Goal: Information Seeking & Learning: Learn about a topic

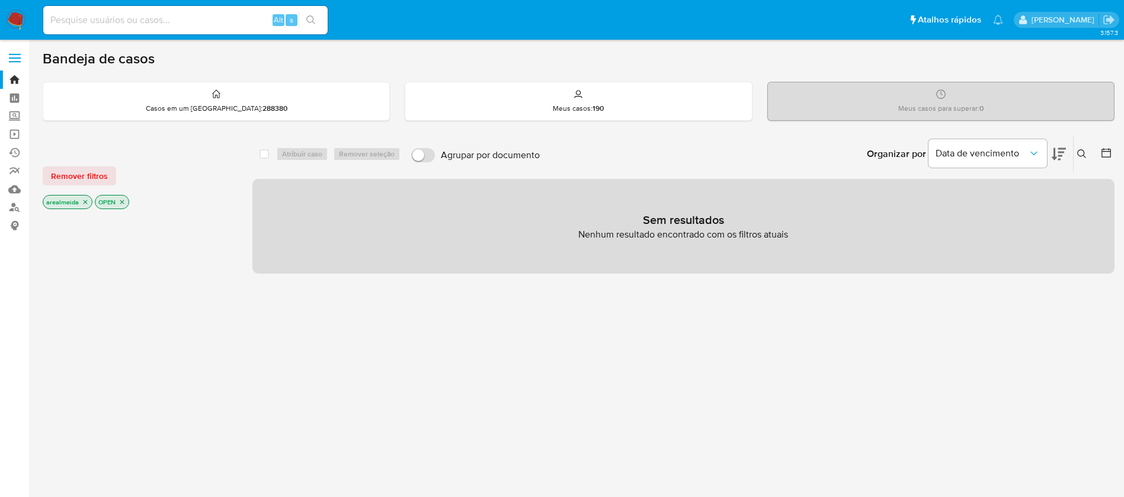
click at [86, 201] on icon "close-filter" at bounding box center [86, 202] width 4 height 4
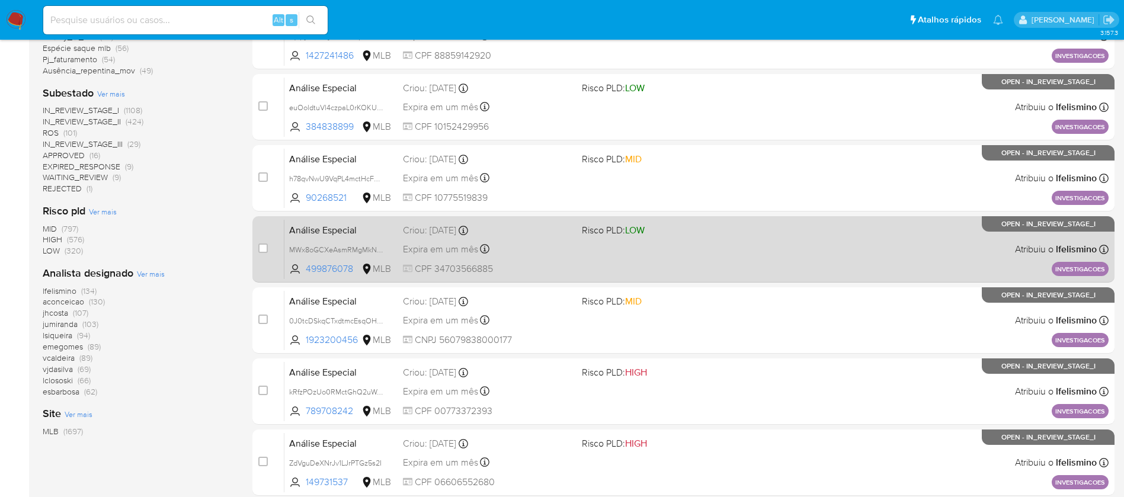
scroll to position [438, 0]
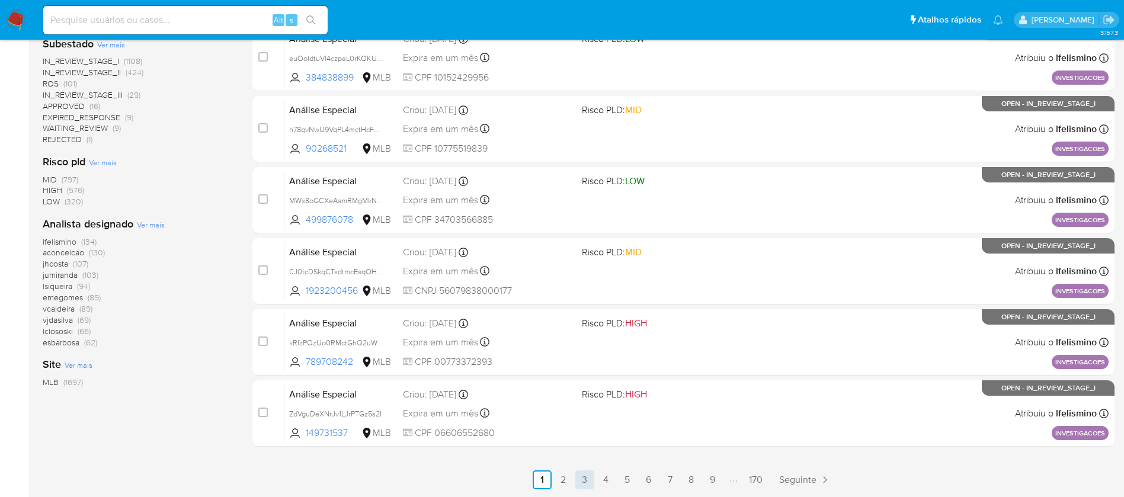
click at [581, 475] on link "3" at bounding box center [584, 479] width 19 height 19
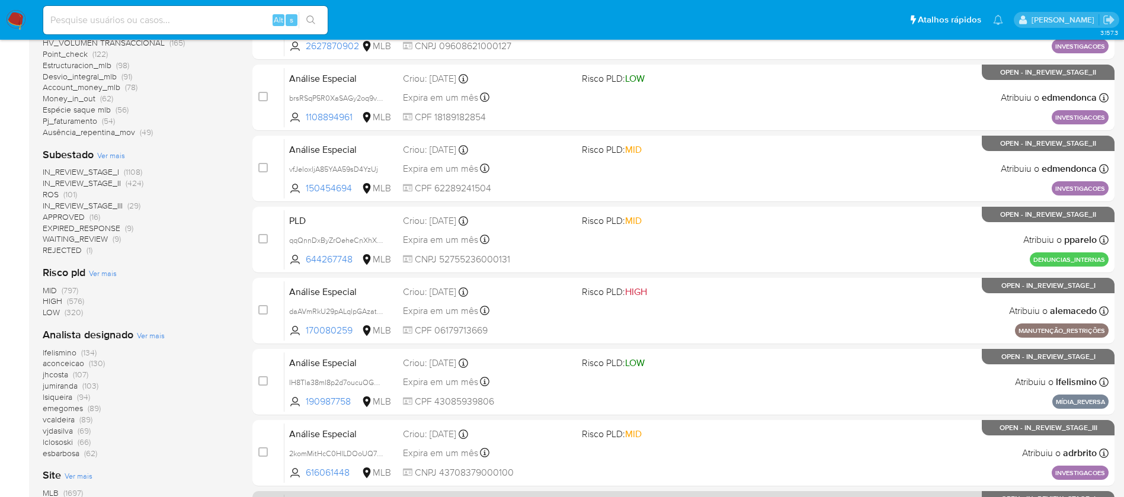
scroll to position [438, 0]
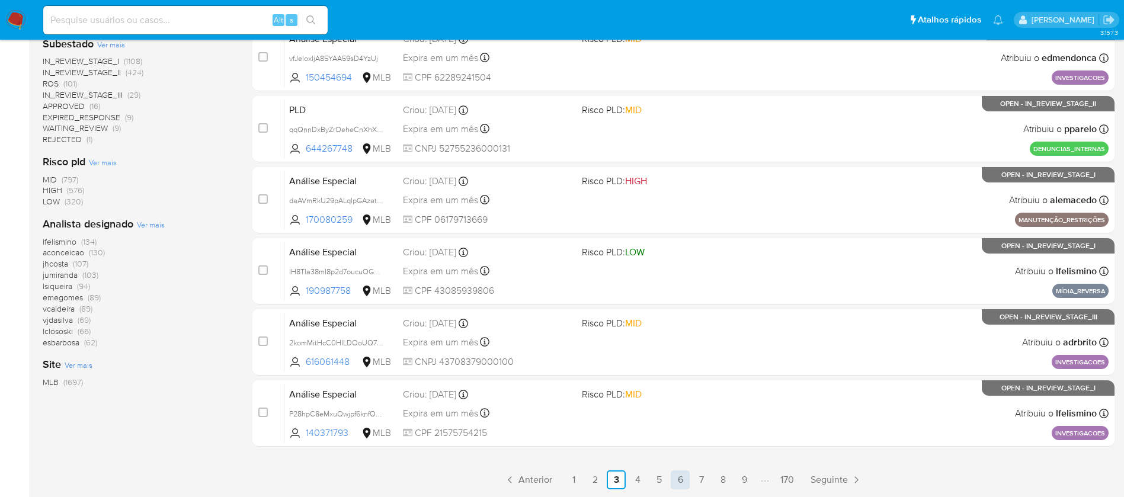
click at [678, 476] on link "6" at bounding box center [680, 479] width 19 height 19
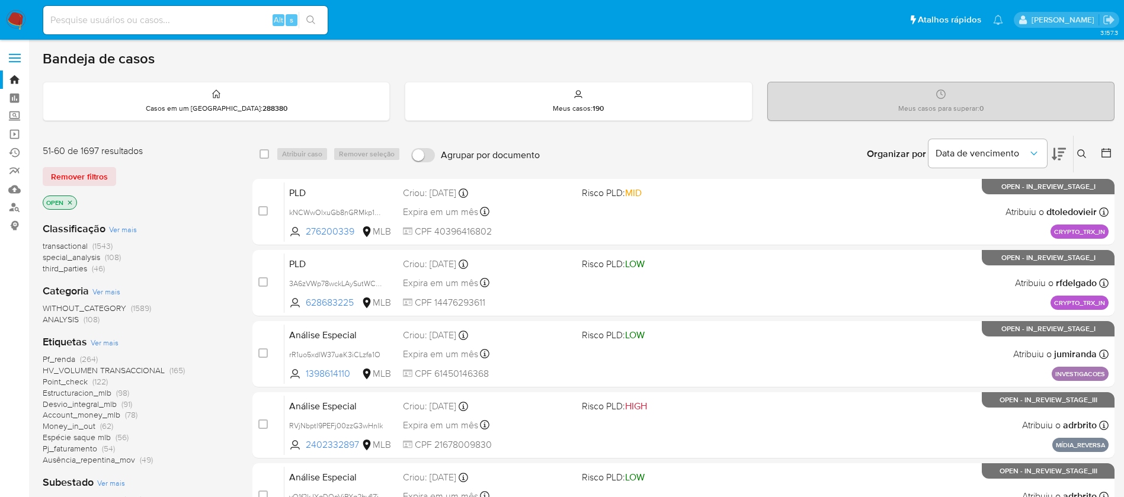
click at [68, 243] on span "transactional" at bounding box center [65, 246] width 45 height 12
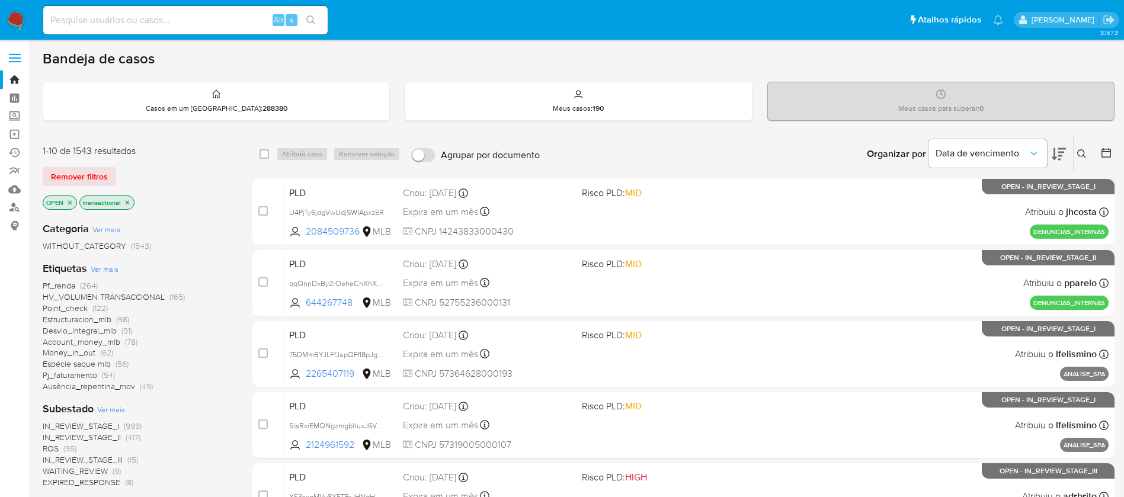
click at [60, 342] on span "Account_money_mlb" at bounding box center [82, 342] width 78 height 12
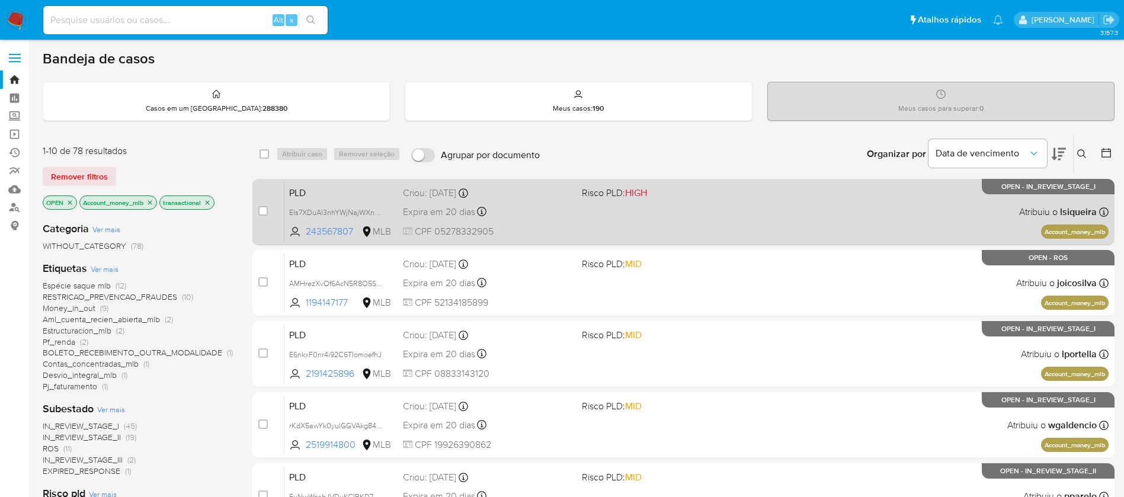
click at [711, 219] on div "PLD Els7XDuAl3nhYWjNajWXnJoF 243567807 MLB Risco PLD: HIGH Criou: 12/08/2025 Cr…" at bounding box center [696, 212] width 824 height 60
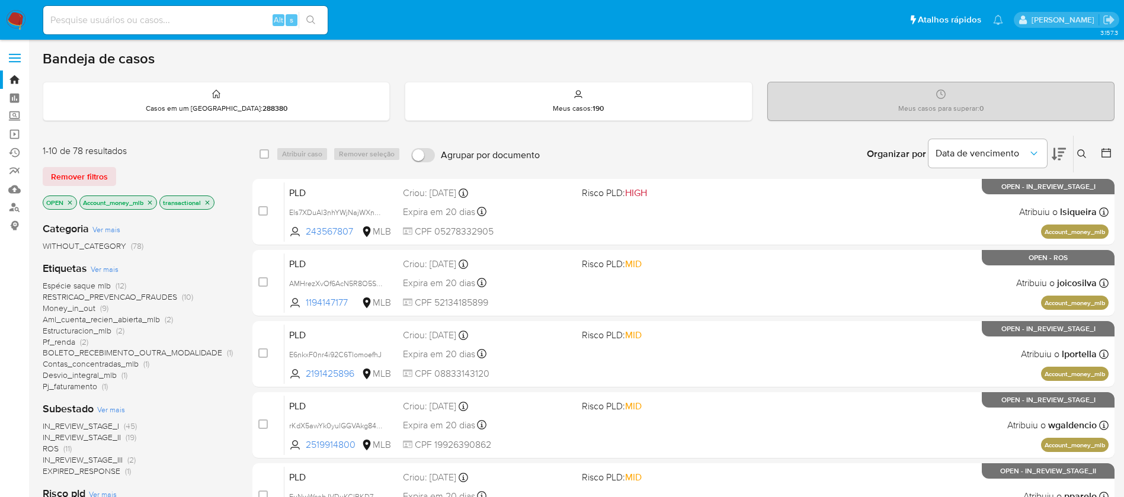
click at [172, 8] on div "Alt s" at bounding box center [185, 20] width 284 height 28
click at [167, 20] on input at bounding box center [185, 19] width 284 height 15
paste input "20259869"
type input "20259869"
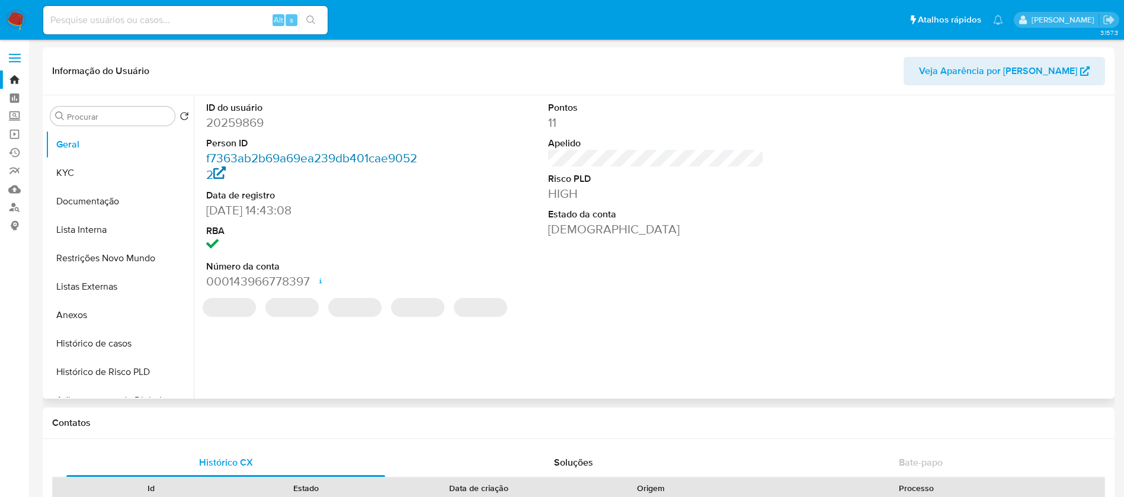
select select "10"
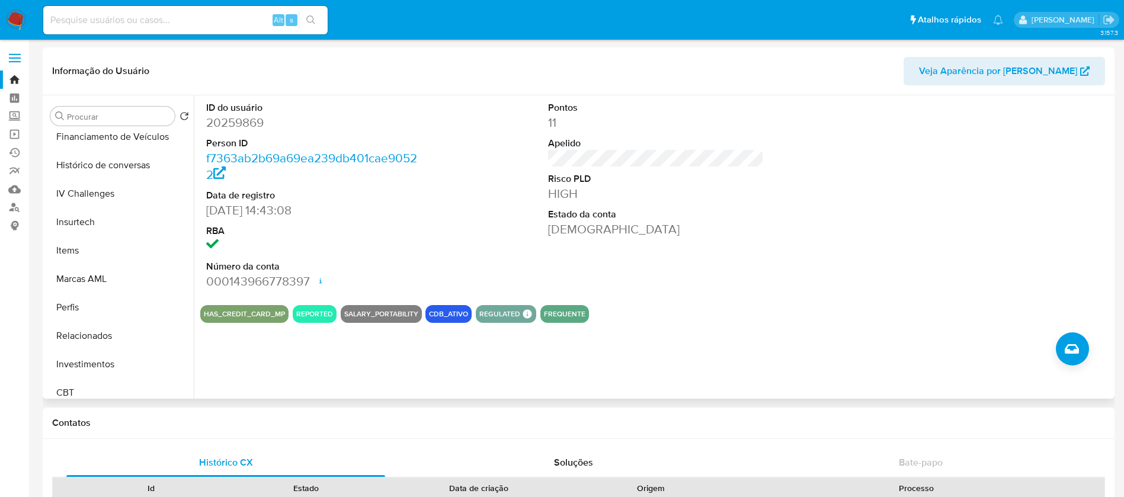
scroll to position [557, 0]
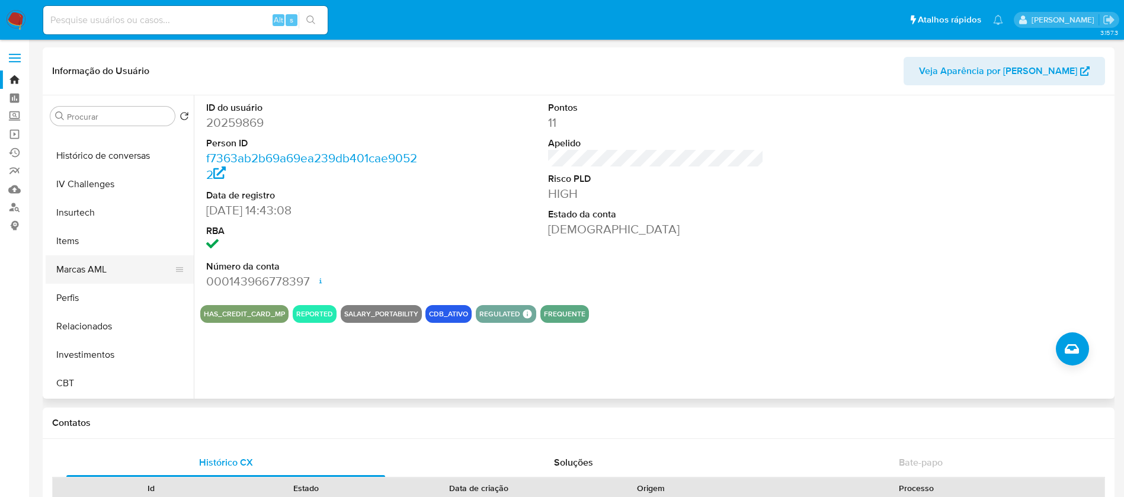
drag, startPoint x: 97, startPoint y: 355, endPoint x: 116, endPoint y: 262, distance: 94.8
click at [116, 262] on ul "Geral KYC Documentação Lista Interna Restrições Novo Mundo Listas Externas Anex…" at bounding box center [120, 263] width 148 height 267
click at [116, 262] on button "Marcas AML" at bounding box center [115, 269] width 139 height 28
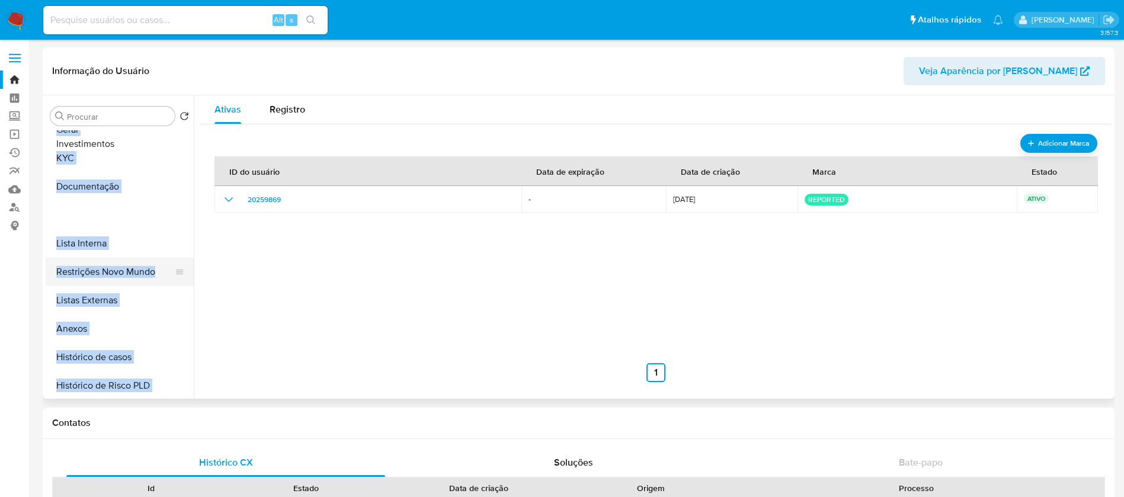
scroll to position [0, 0]
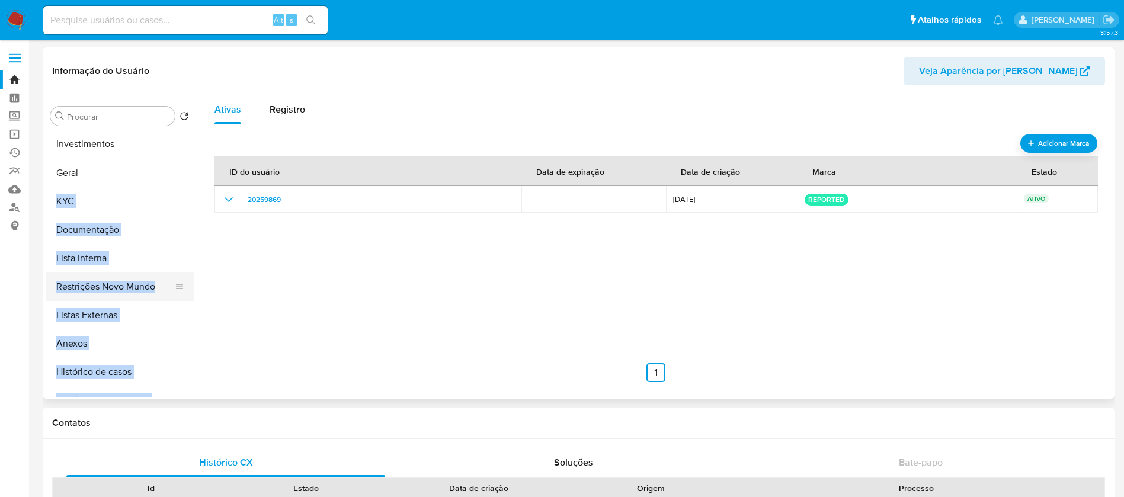
drag, startPoint x: 171, startPoint y: 353, endPoint x: 177, endPoint y: 142, distance: 211.0
click at [177, 142] on ul "Geral KYC Documentação Lista Interna Restrições Novo Mundo Listas Externas Anex…" at bounding box center [120, 263] width 148 height 267
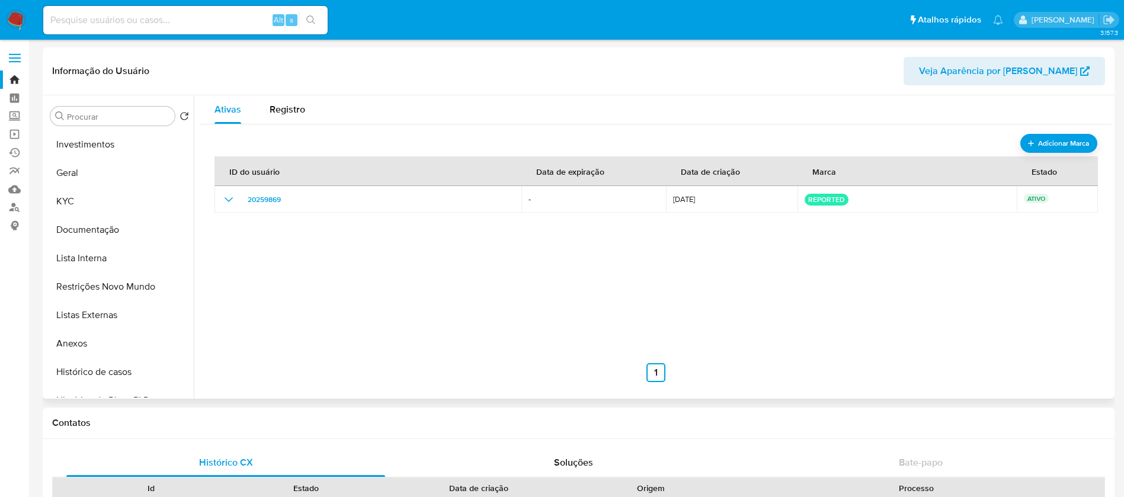
click at [391, 253] on div "ID do usuário Data de expiração Data de criação Marca Estado 20259869 - 04/09/2…" at bounding box center [655, 263] width 883 height 237
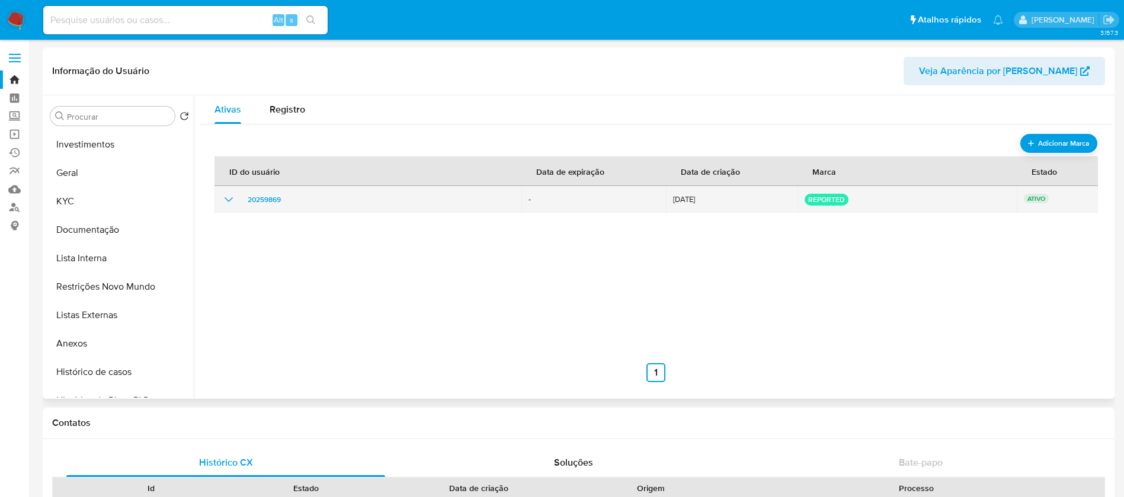
click at [242, 198] on div "20259869" at bounding box center [368, 200] width 293 height 14
click at [227, 200] on icon "show_hidden_detail_by_id_20259869" at bounding box center [229, 199] width 8 height 5
click at [310, 195] on div "20259869" at bounding box center [368, 200] width 293 height 14
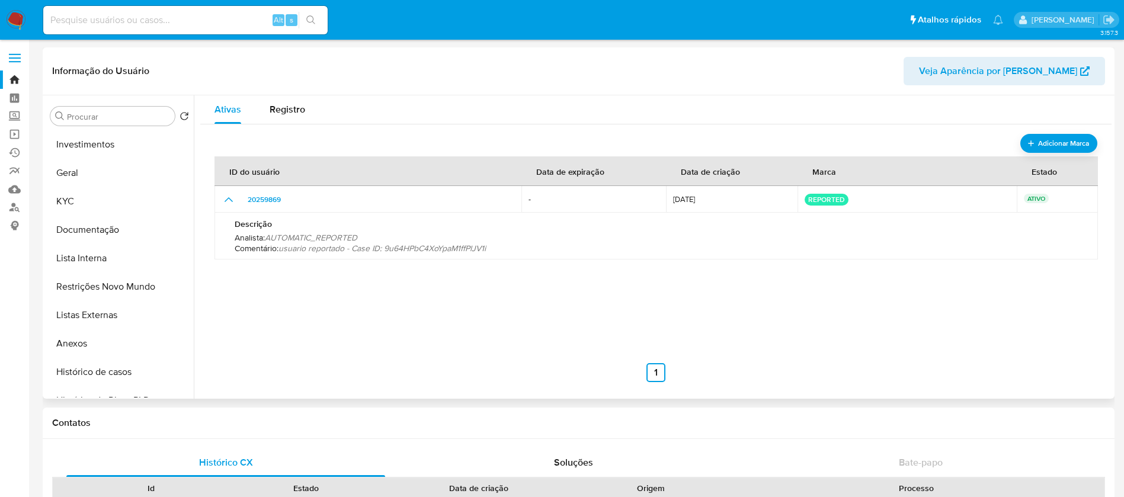
click at [492, 297] on div "ID do usuário Data de expiração Data de criação Marca Estado 20259869 - 04/09/2…" at bounding box center [655, 263] width 883 height 237
click at [126, 144] on button "Investimentos" at bounding box center [115, 144] width 139 height 28
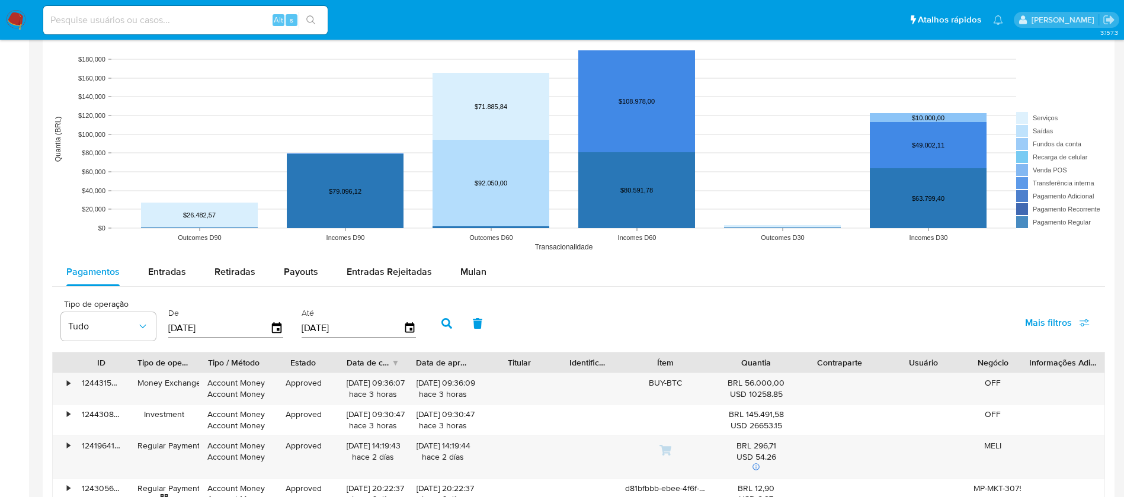
scroll to position [977, 0]
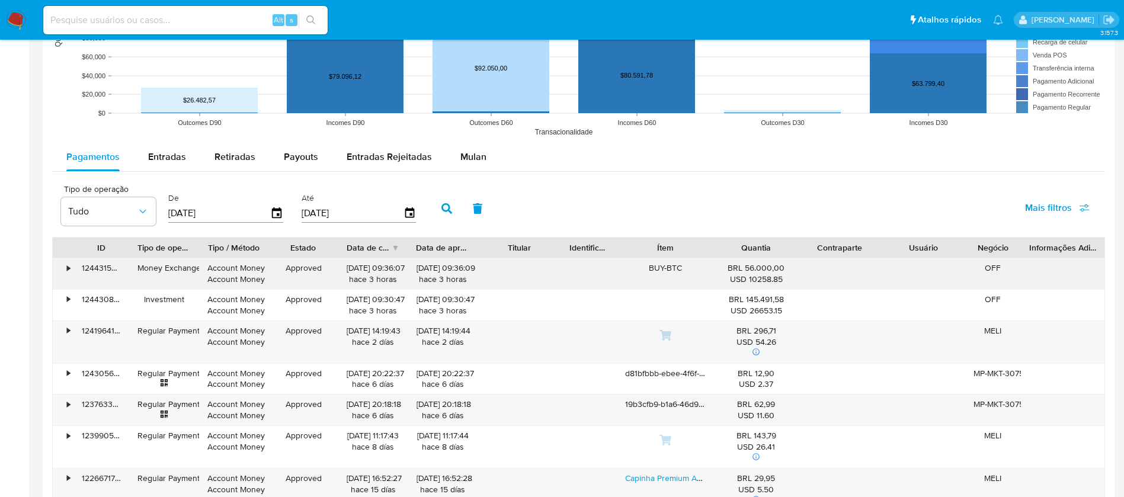
click at [489, 274] on div "• 124431590619 Money Exchange Account Money Account Money Approved 05/09/2025 0…" at bounding box center [579, 273] width 1052 height 31
click at [674, 267] on div "BUY-BTC" at bounding box center [666, 273] width 98 height 31
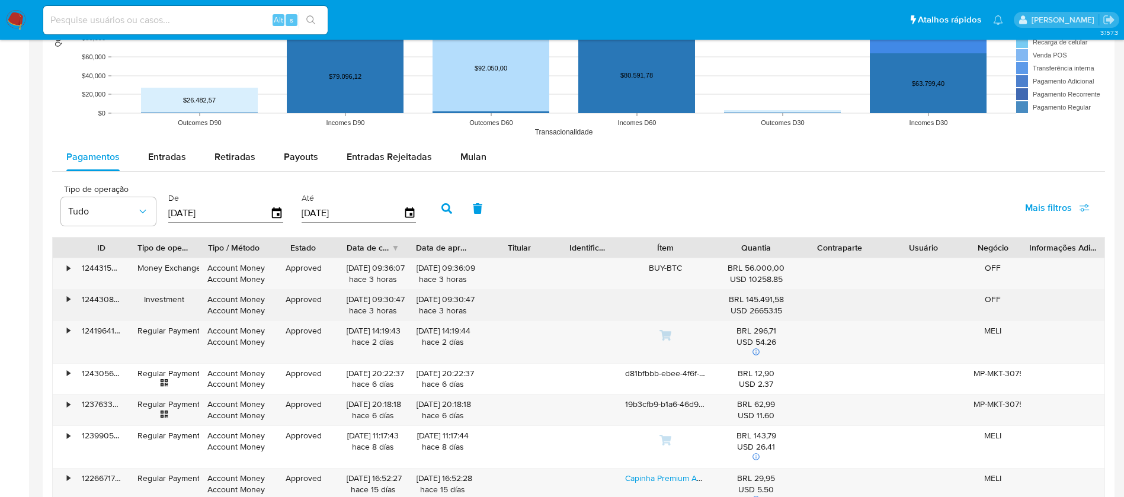
click at [67, 297] on div "•" at bounding box center [68, 299] width 3 height 11
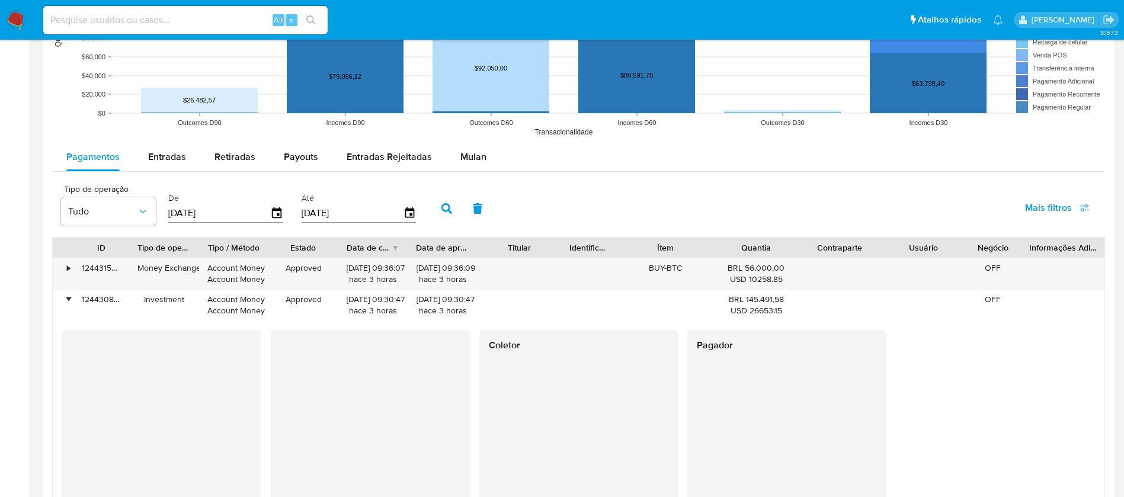
scroll to position [1066, 0]
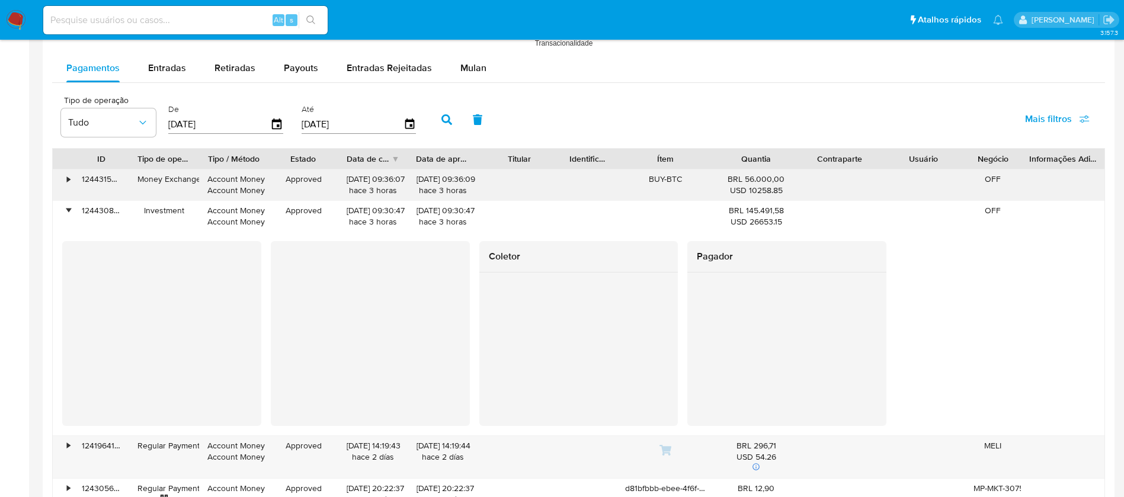
click at [66, 181] on div "•" at bounding box center [63, 184] width 21 height 31
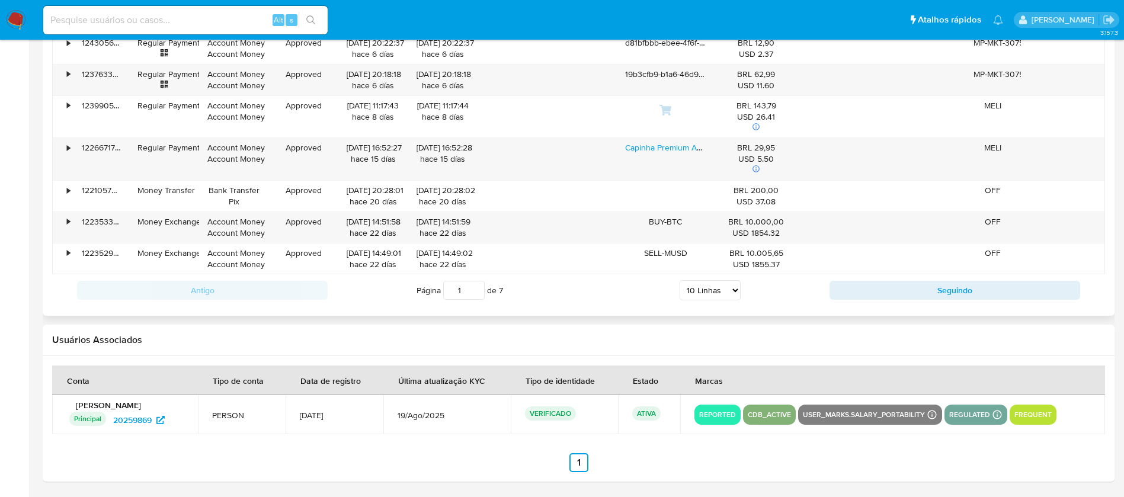
scroll to position [1731, 0]
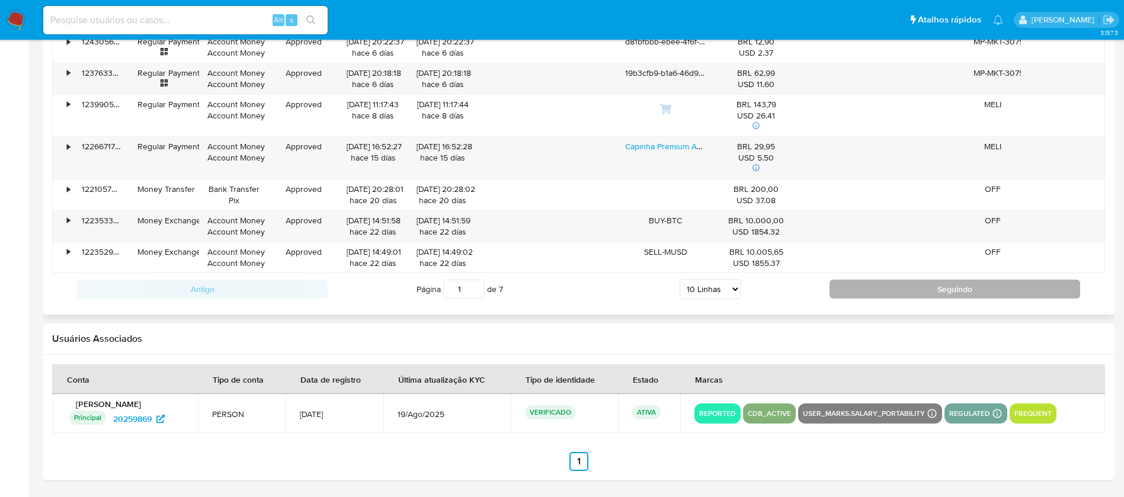
click at [898, 286] on button "Seguindo" at bounding box center [954, 289] width 251 height 19
type input "2"
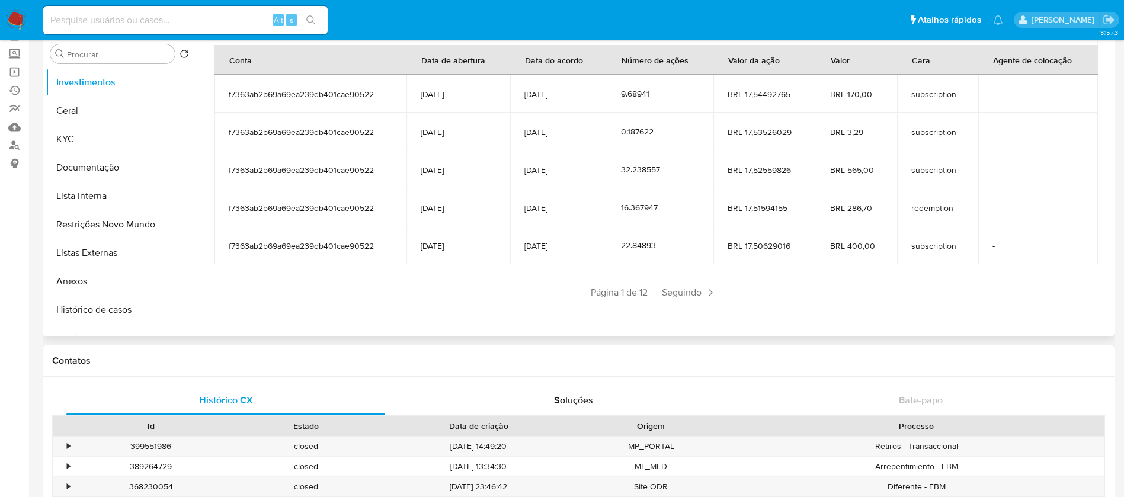
scroll to position [89, 0]
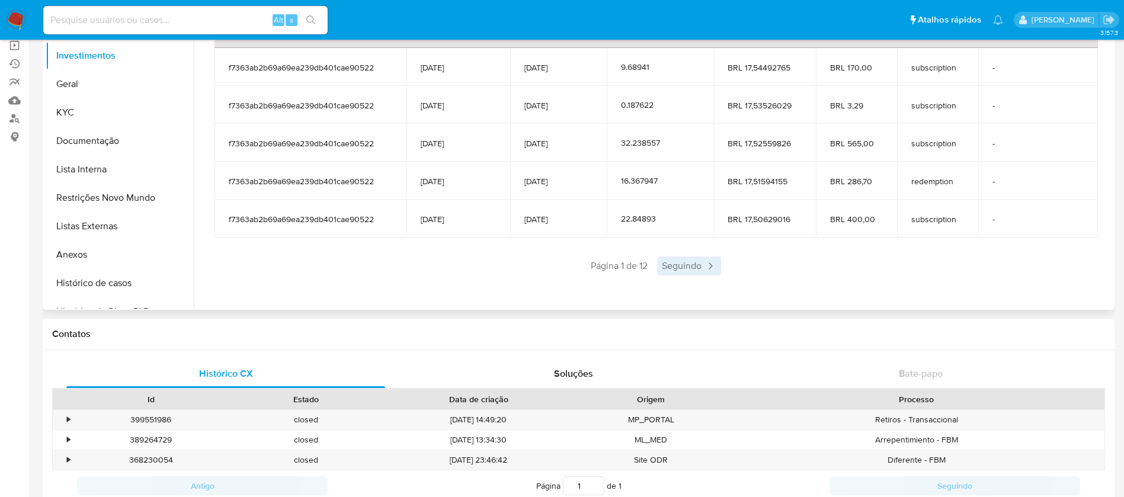
click at [679, 266] on span "Seguindo" at bounding box center [689, 266] width 64 height 19
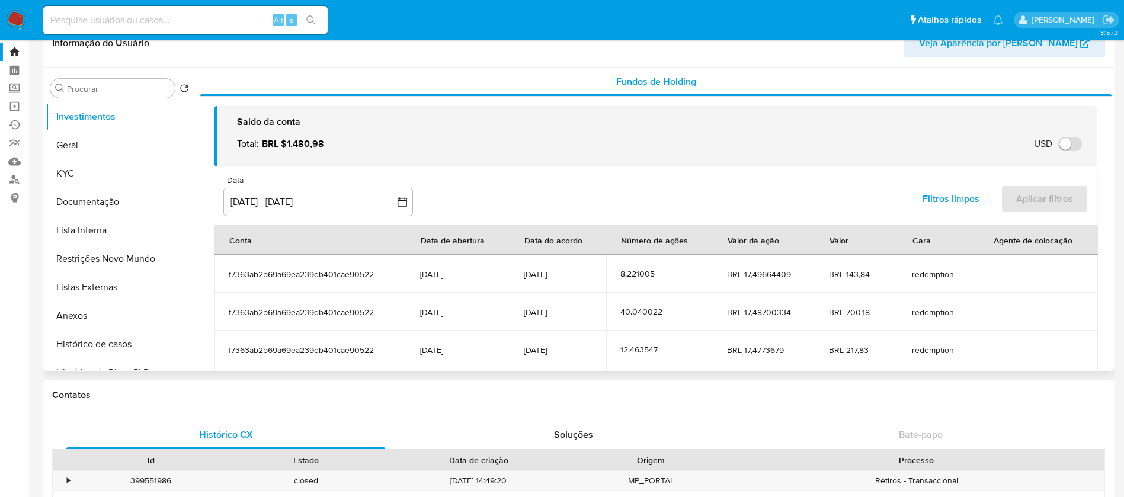
scroll to position [0, 0]
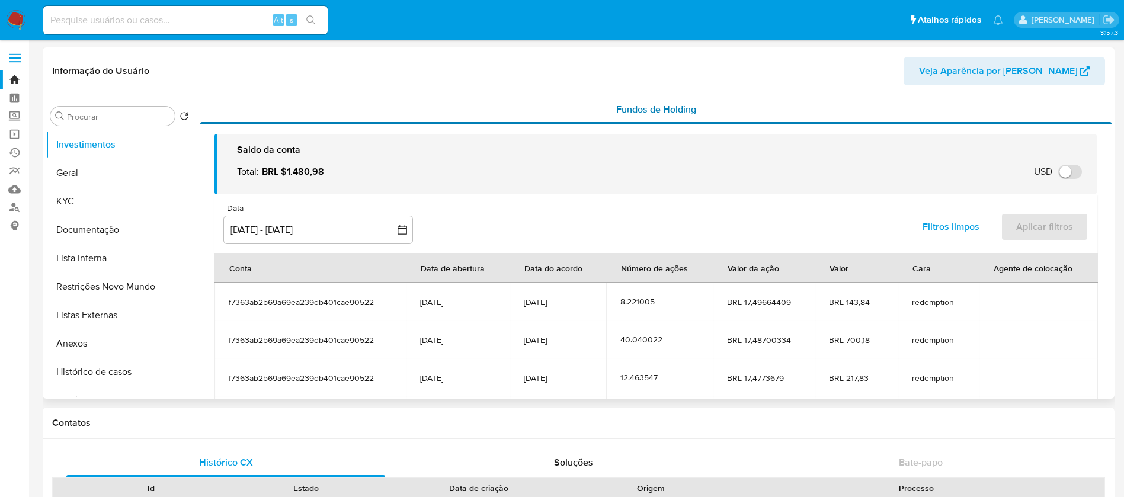
click at [638, 106] on span "Fundos de Holding" at bounding box center [656, 109] width 80 height 14
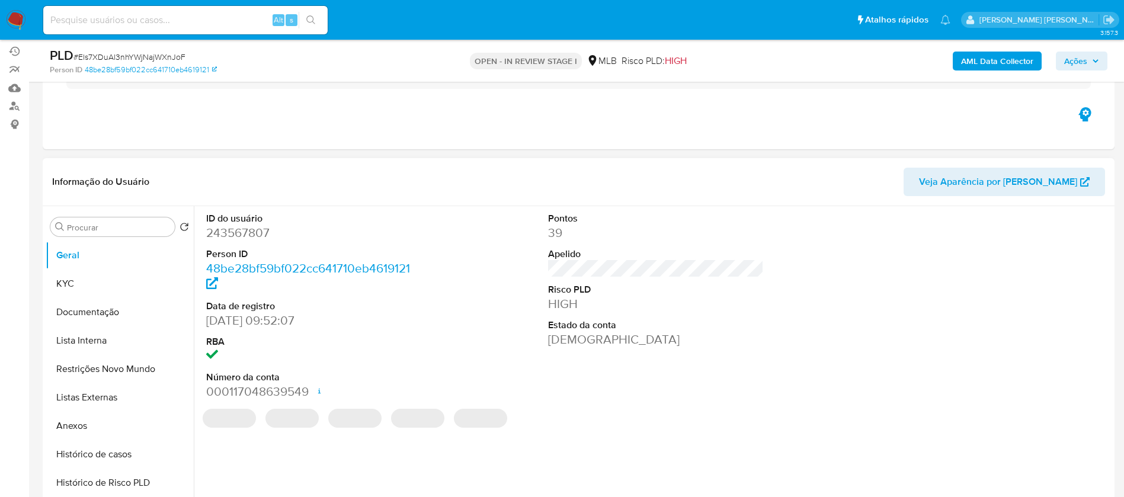
scroll to position [178, 0]
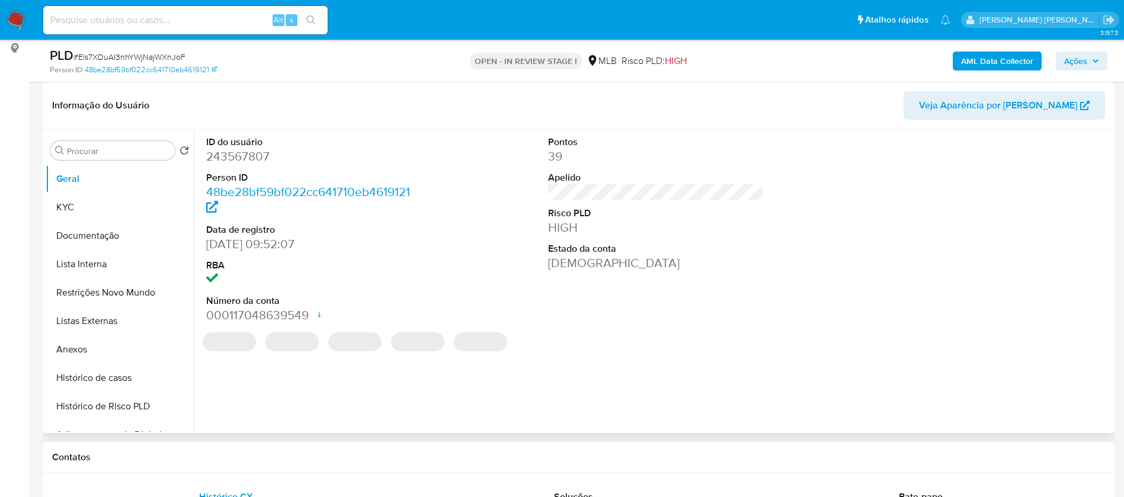
select select "10"
